Goal: Find specific page/section: Find specific page/section

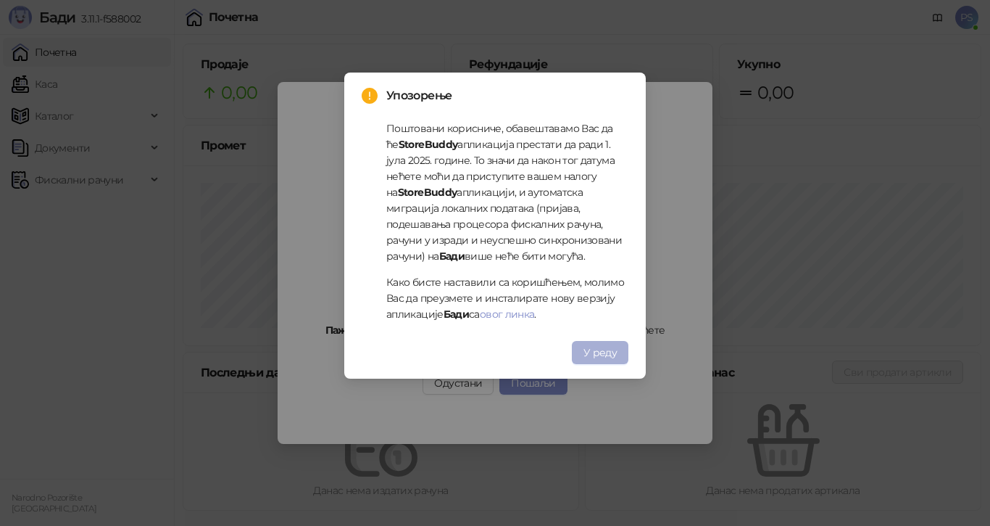
click at [616, 350] on span "У реду" at bounding box center [600, 352] width 33 height 13
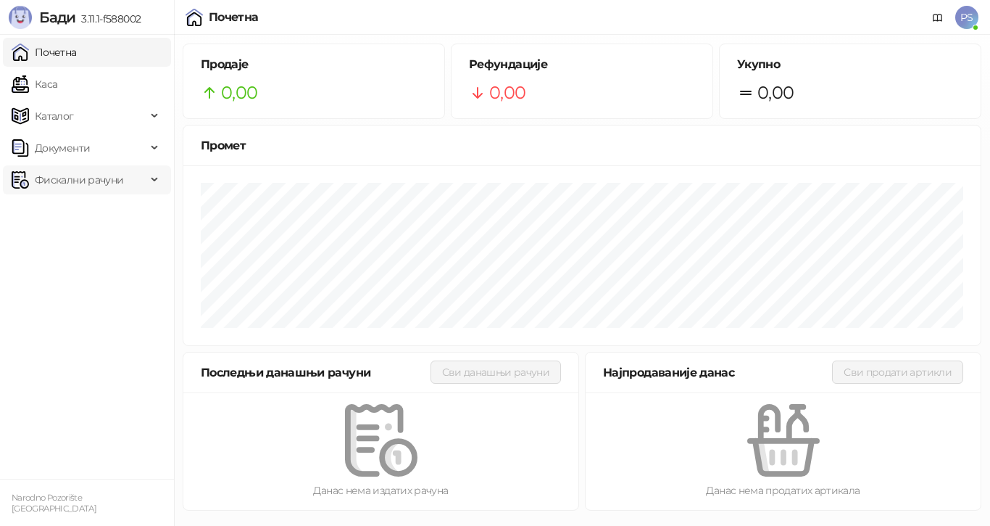
click at [80, 183] on span "Фискални рачуни" at bounding box center [79, 179] width 88 height 29
click at [108, 210] on link "Издати рачуни" at bounding box center [65, 211] width 97 height 29
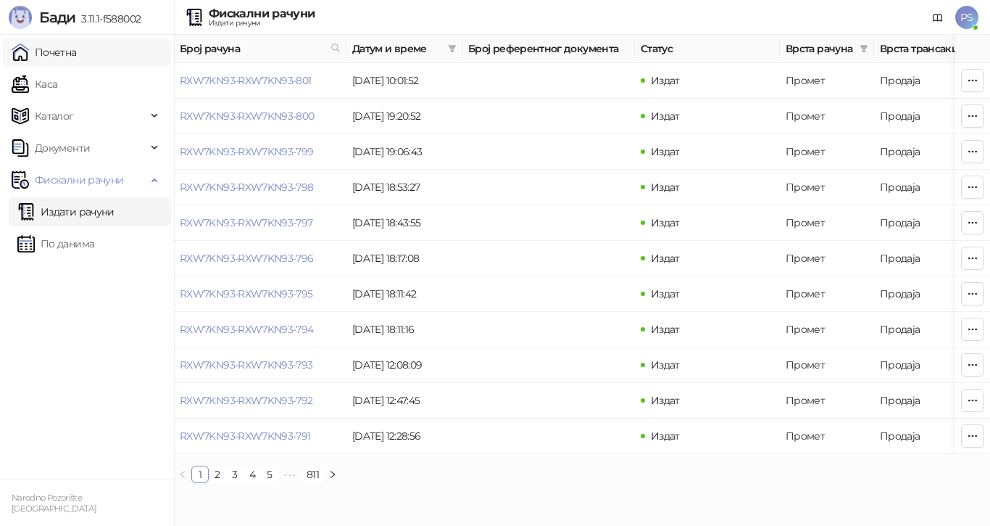
click at [55, 55] on link "Почетна" at bounding box center [44, 52] width 65 height 29
